Goal: Ask a question: Seek information or help from site administrators or community

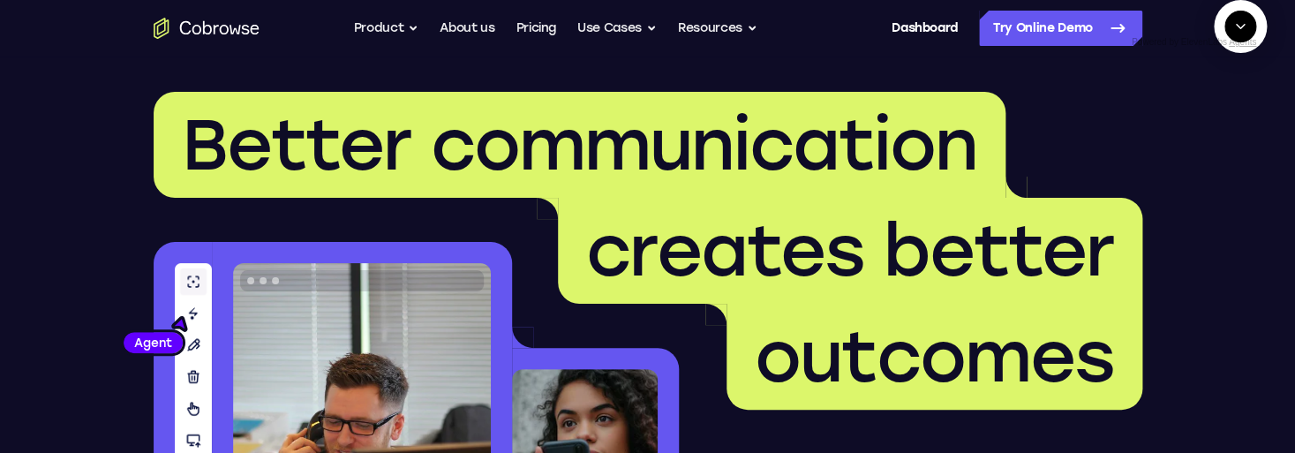
scroll to position [218, 0]
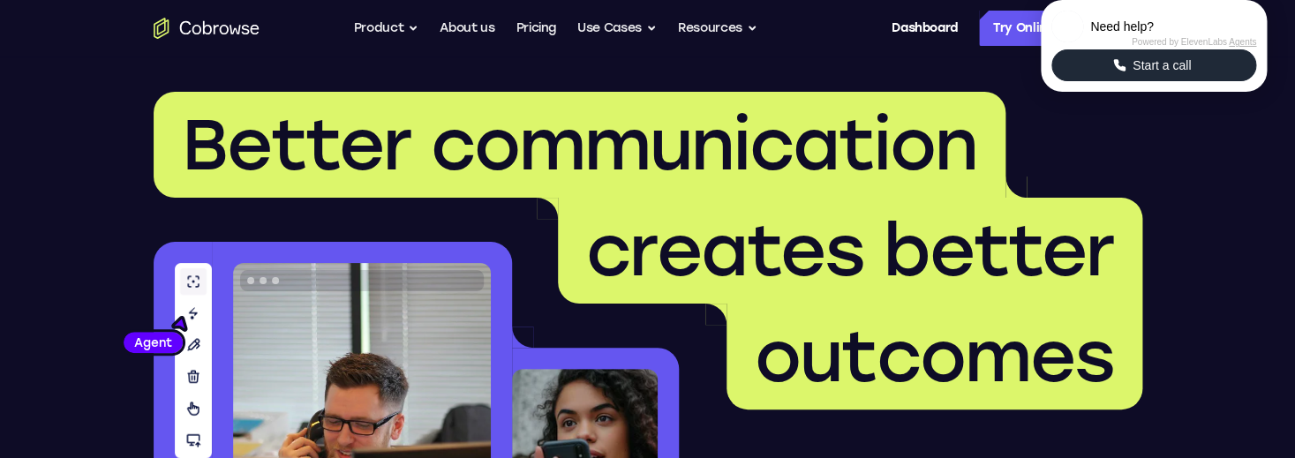
click at [1109, 81] on button "Start a call" at bounding box center [1154, 65] width 205 height 32
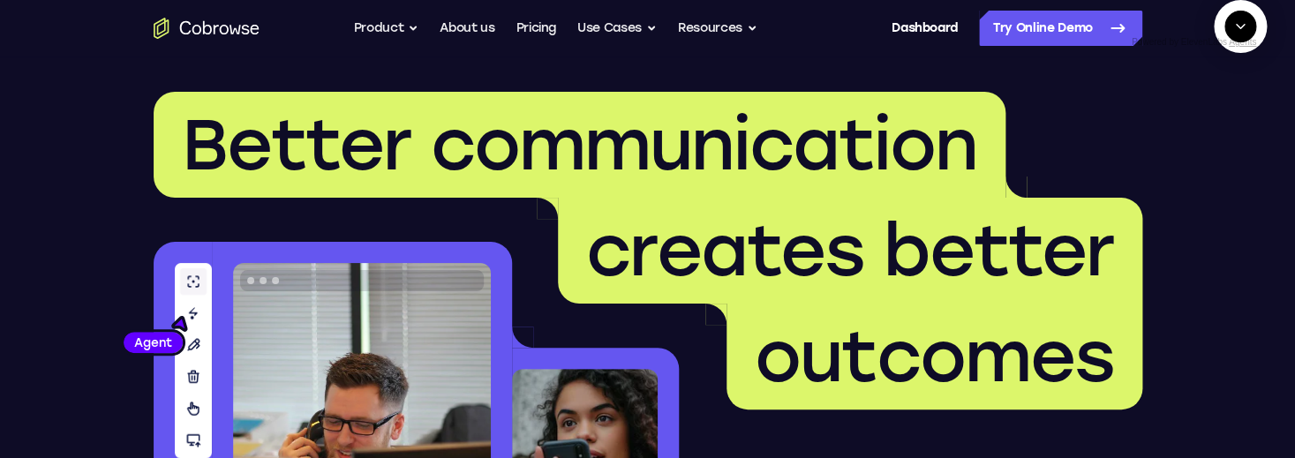
click at [1217, 91] on button "Start a call" at bounding box center [1241, 67] width 48 height 48
click at [1214, 78] on div at bounding box center [1240, 72] width 53 height 11
click at [1175, 124] on textarea "Text message input" at bounding box center [1197, 108] width 44 height 32
type textarea "add a team member"
click at [1239, 114] on icon "End" at bounding box center [1239, 111] width 7 height 5
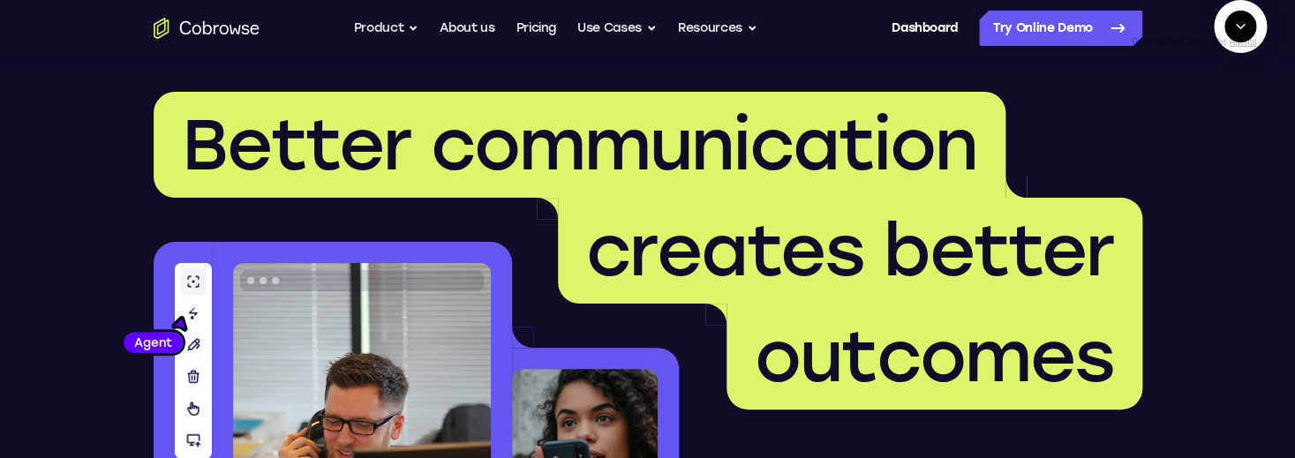
scroll to position [33, 0]
click at [1153, 124] on textarea "Text message input" at bounding box center [1175, 108] width 44 height 32
type textarea "help"
click at [1228, 124] on textarea "Text message input" at bounding box center [1250, 108] width 44 height 32
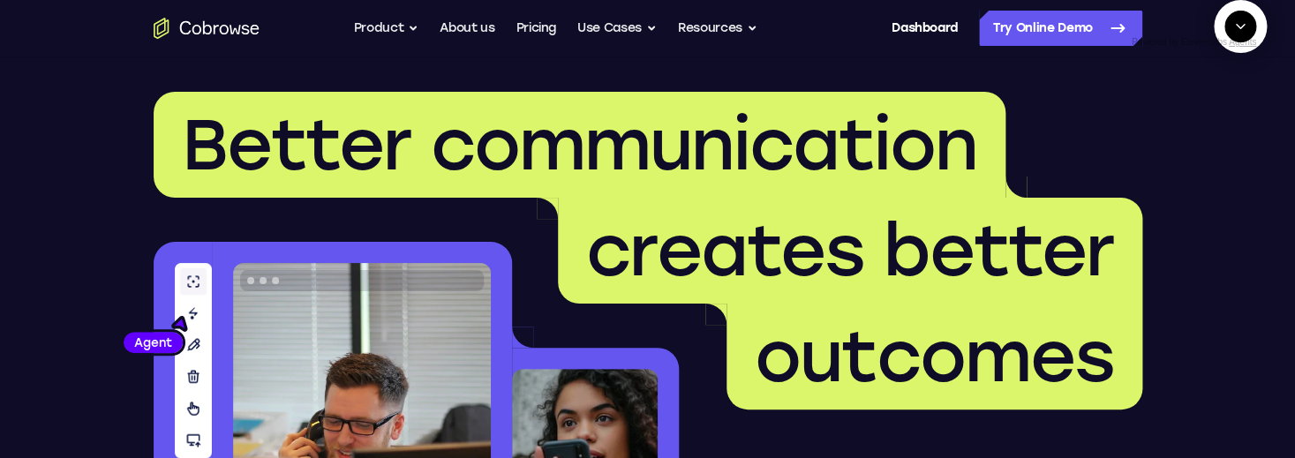
type textarea "add a team member"
type textarea "nevermind"
click at [1224, 124] on button "New call" at bounding box center [1206, 108] width 93 height 32
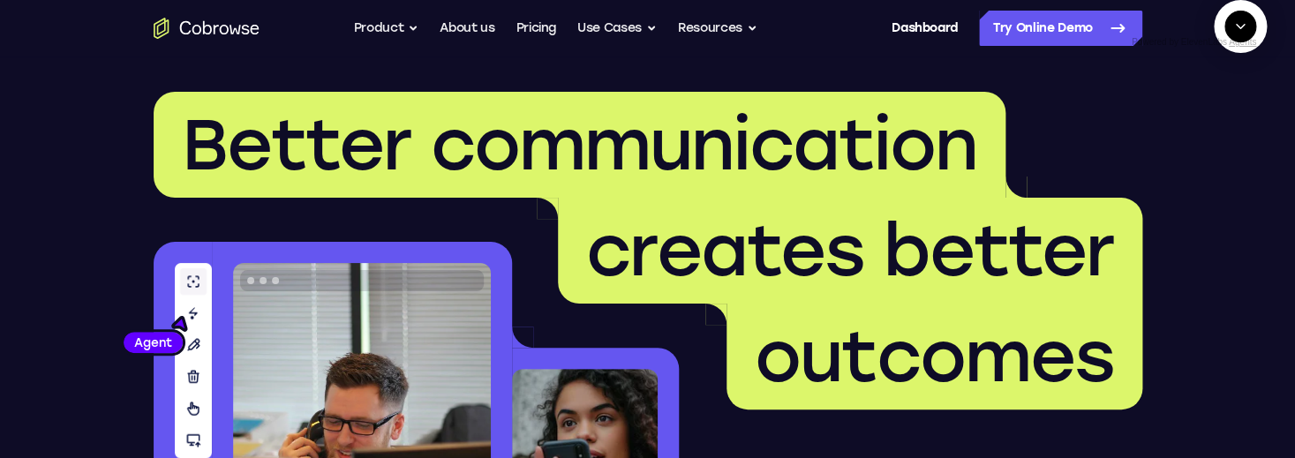
scroll to position [456, 0]
click at [1175, 124] on textarea "Text message input" at bounding box center [1197, 108] width 44 height 32
type textarea "help"
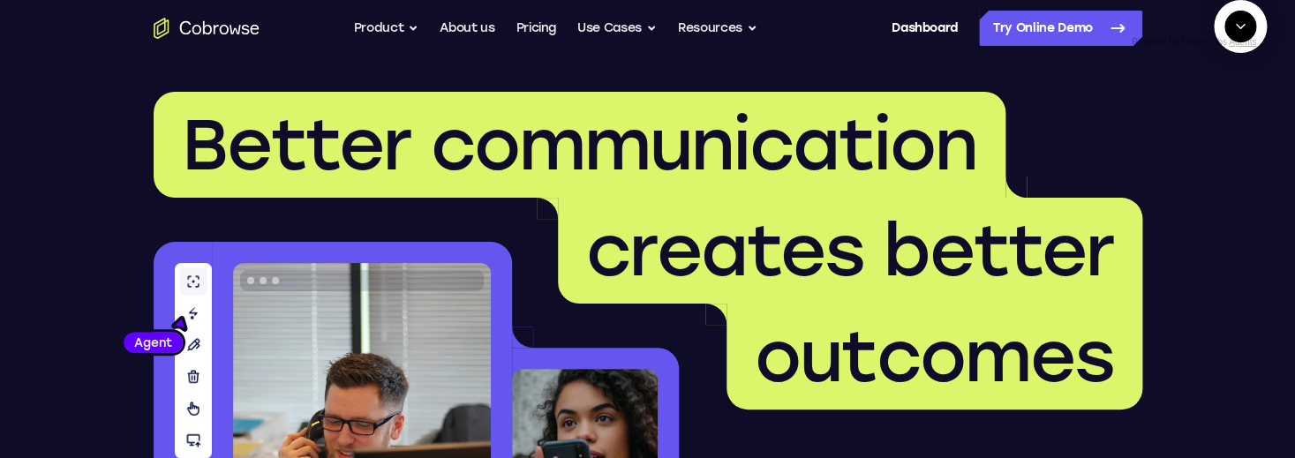
click at [1175, 124] on textarea "Text message input" at bounding box center [1197, 108] width 44 height 32
type textarea "add a team member"
click at [1175, 124] on textarea "Text message input" at bounding box center [1197, 108] width 44 height 32
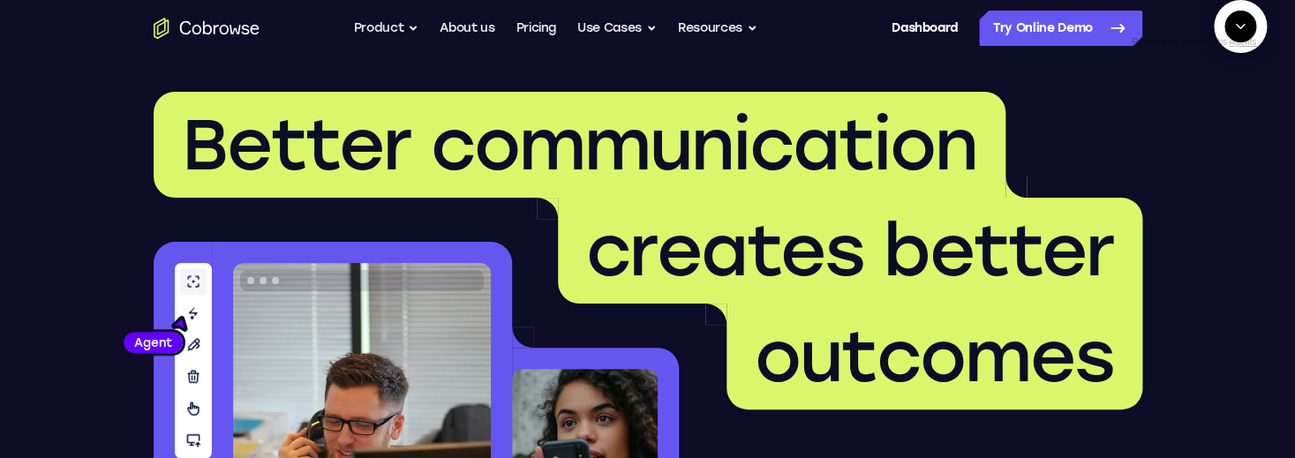
type textarea "yes"
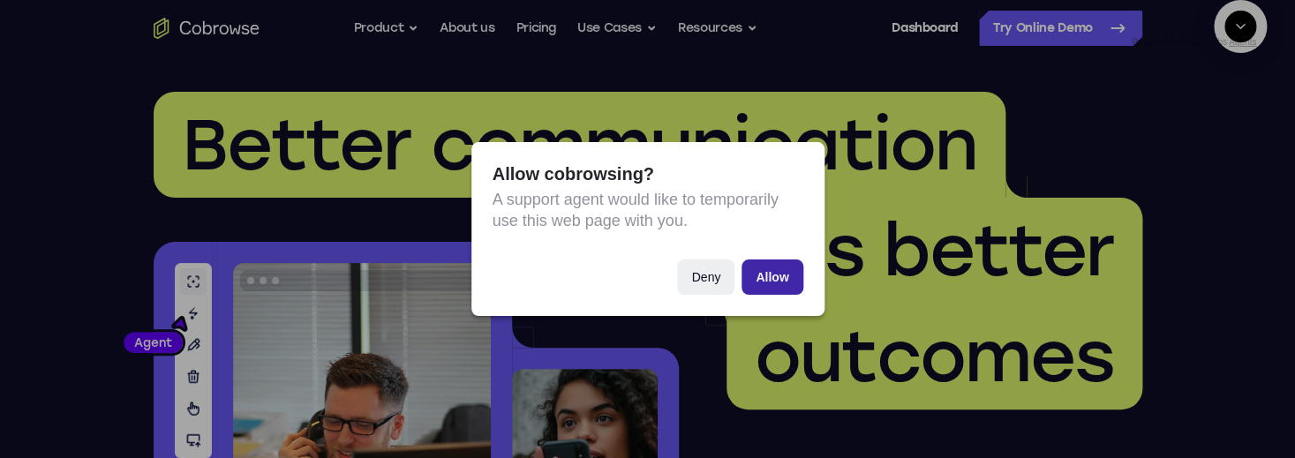
click at [768, 272] on button "Allow" at bounding box center [772, 277] width 61 height 35
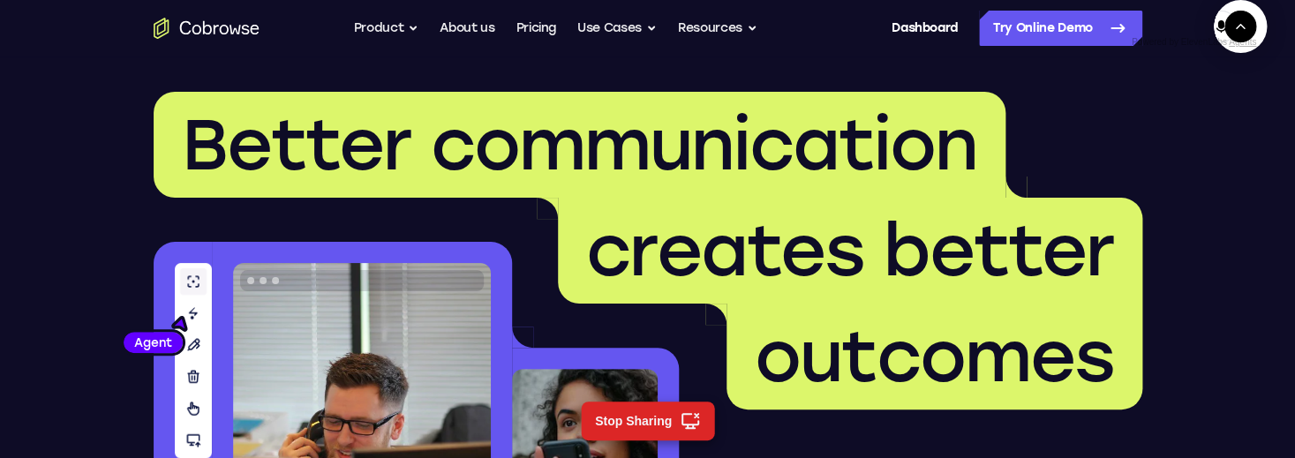
scroll to position [566, 0]
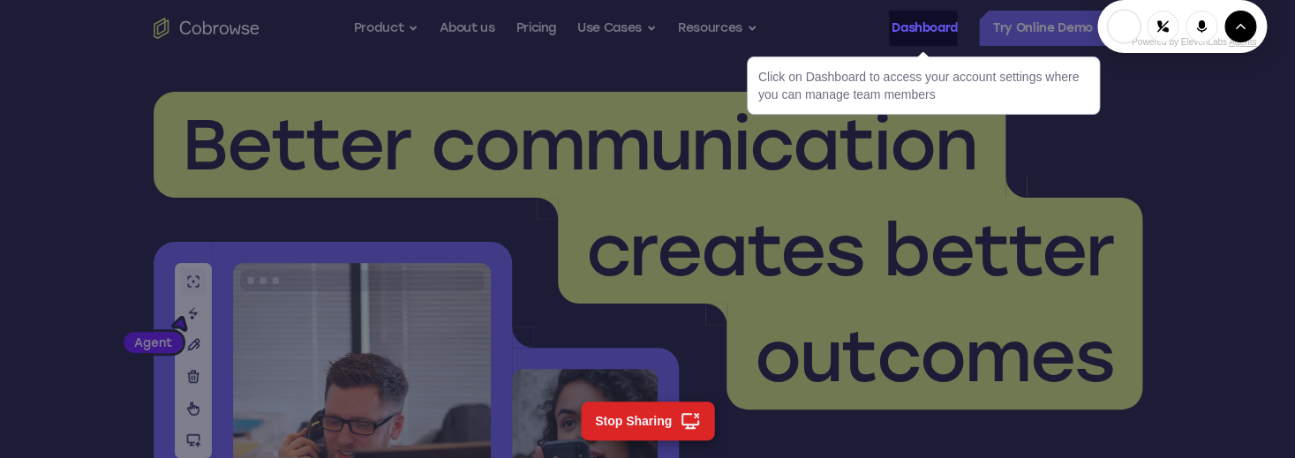
click at [915, 28] on link "Dashboard" at bounding box center [925, 28] width 66 height 35
